Goal: Task Accomplishment & Management: Manage account settings

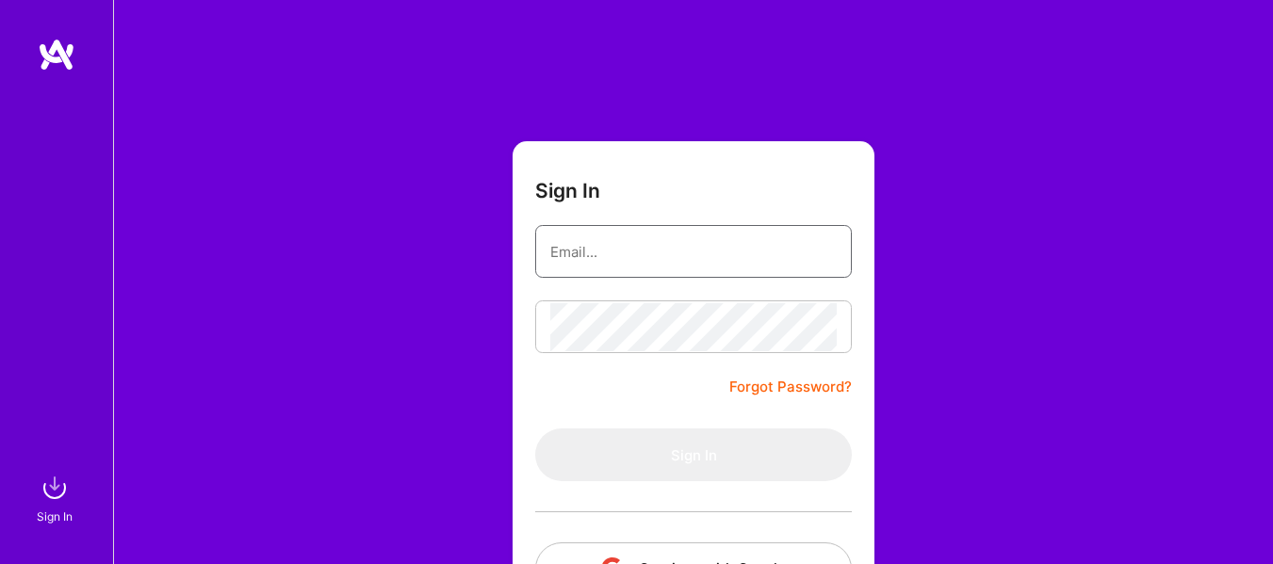
click at [728, 245] on input "email" at bounding box center [693, 252] width 286 height 48
type input "[EMAIL_ADDRESS][DOMAIN_NAME]"
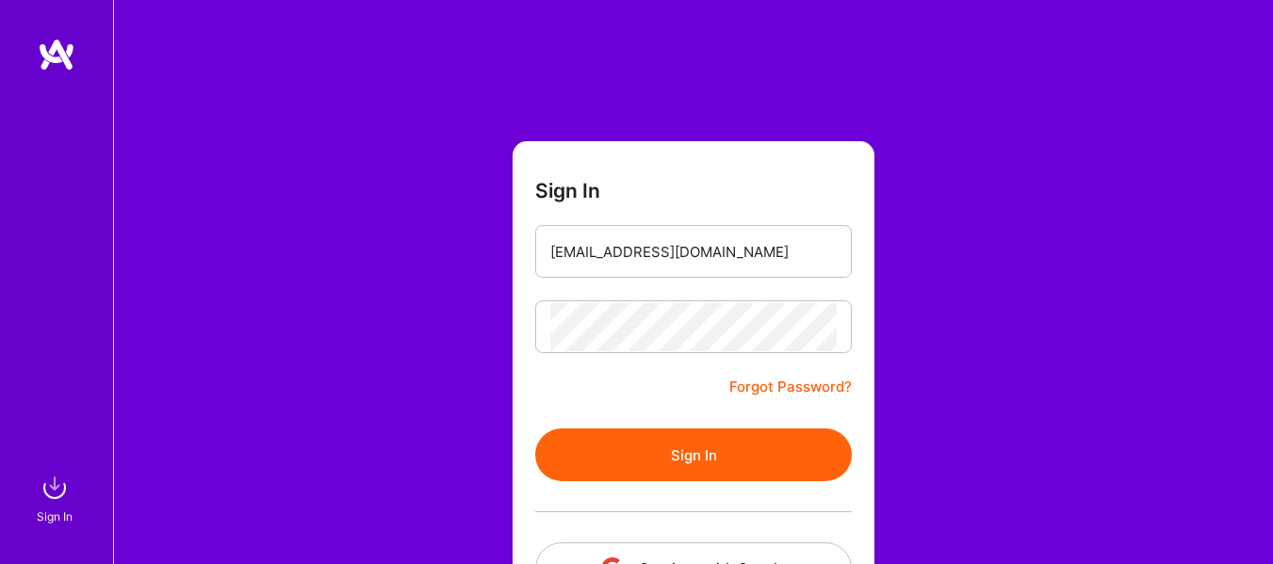
click at [710, 463] on button "Sign In" at bounding box center [693, 455] width 317 height 53
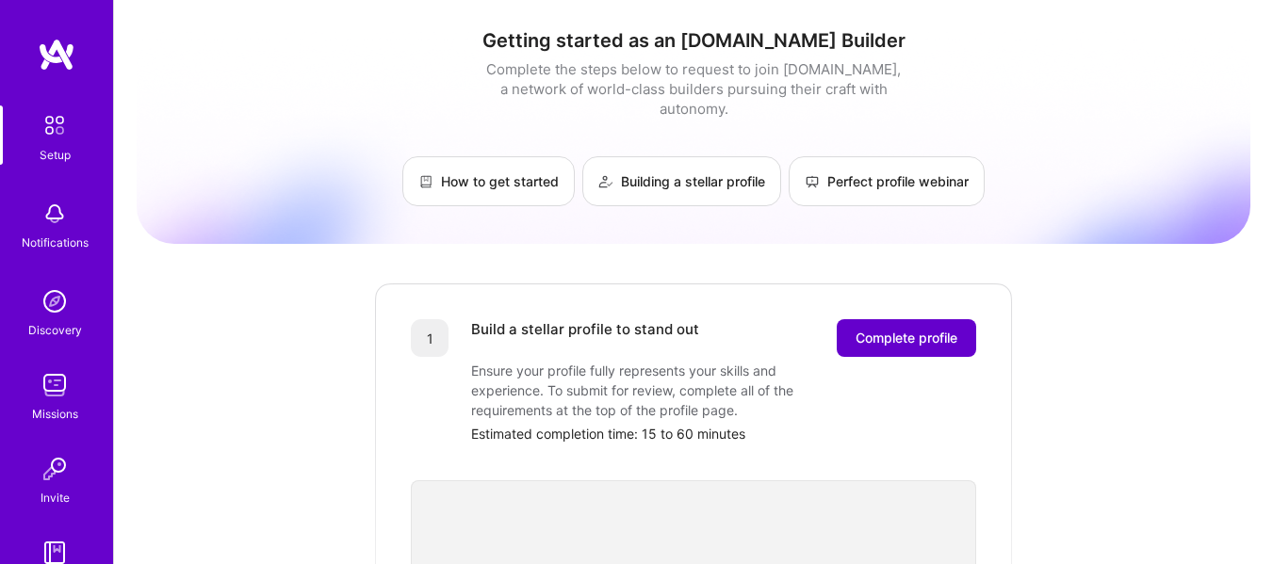
click at [886, 329] on span "Complete profile" at bounding box center [907, 338] width 102 height 19
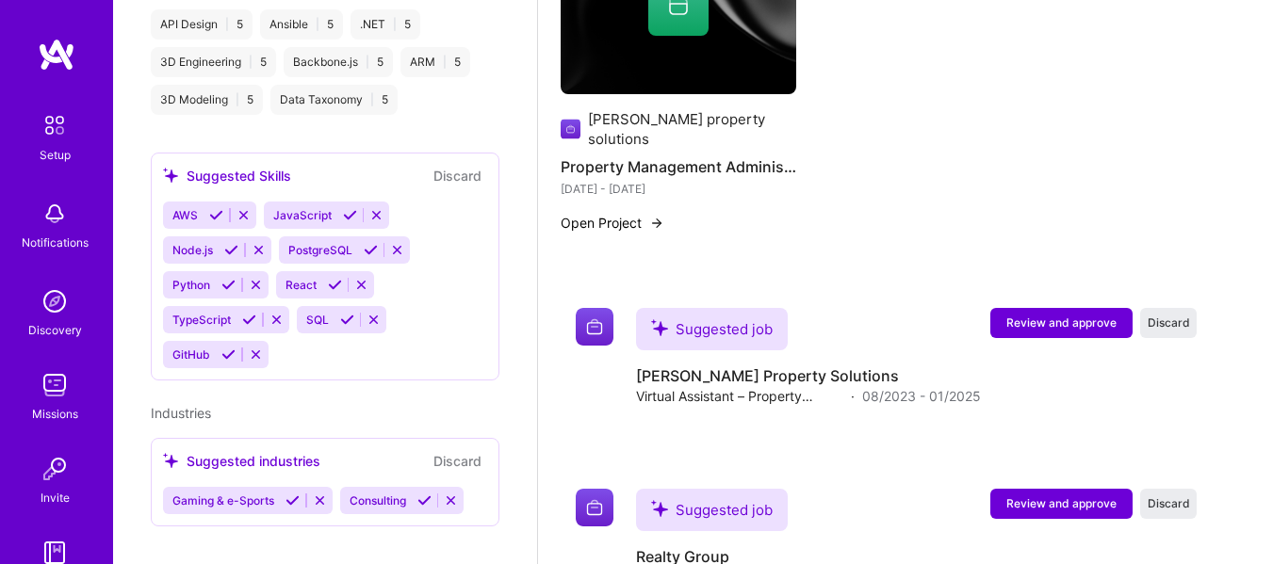
scroll to position [1338, 0]
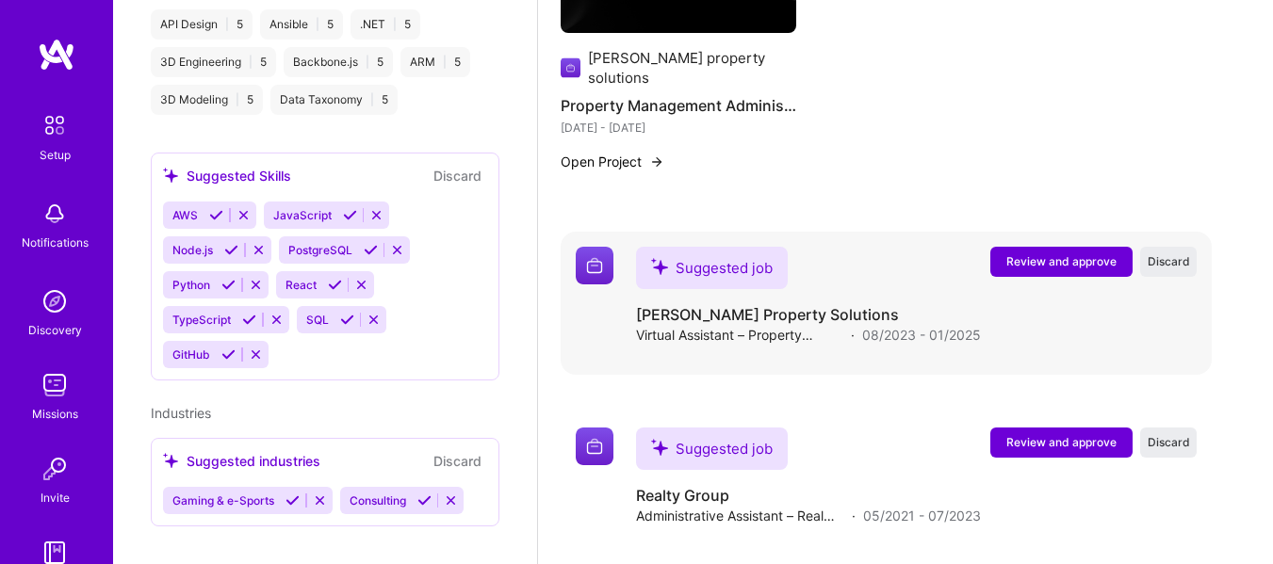
click at [1066, 247] on button "Review and approve" at bounding box center [1061, 262] width 142 height 30
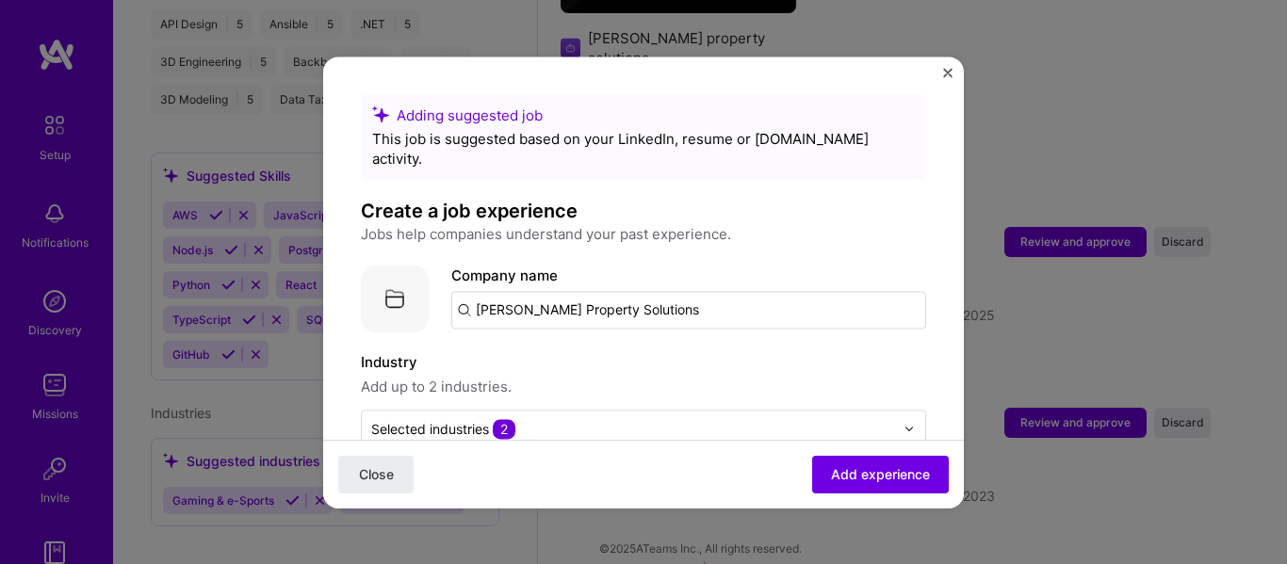
click at [947, 68] on img "Close" at bounding box center [947, 72] width 9 height 9
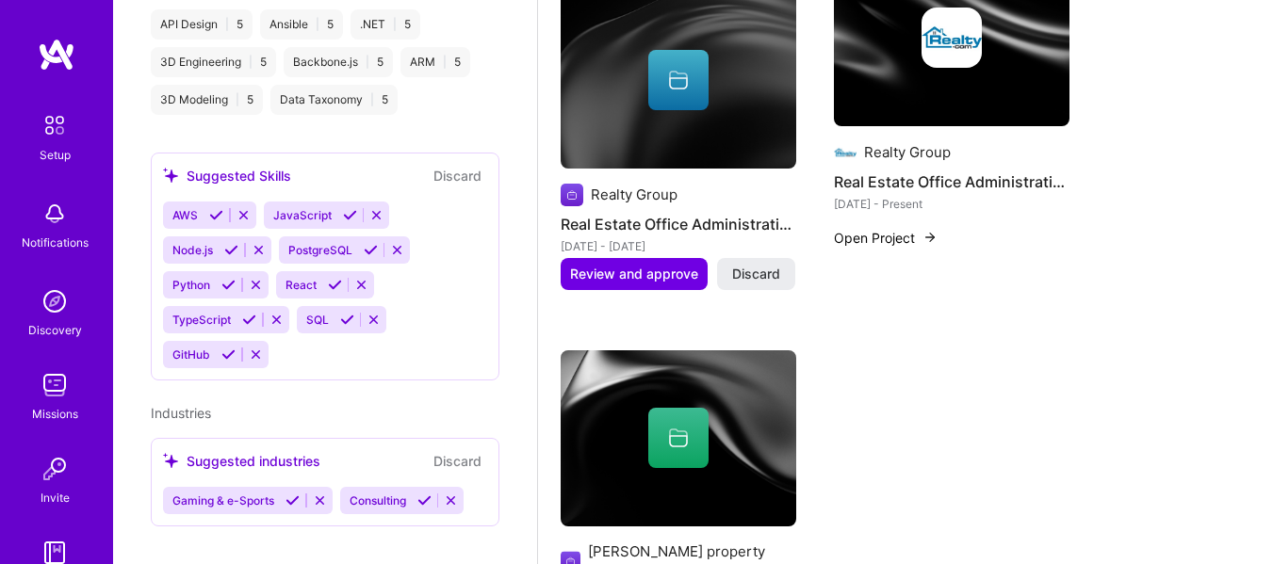
scroll to position [351, 0]
